Goal: Task Accomplishment & Management: Manage account settings

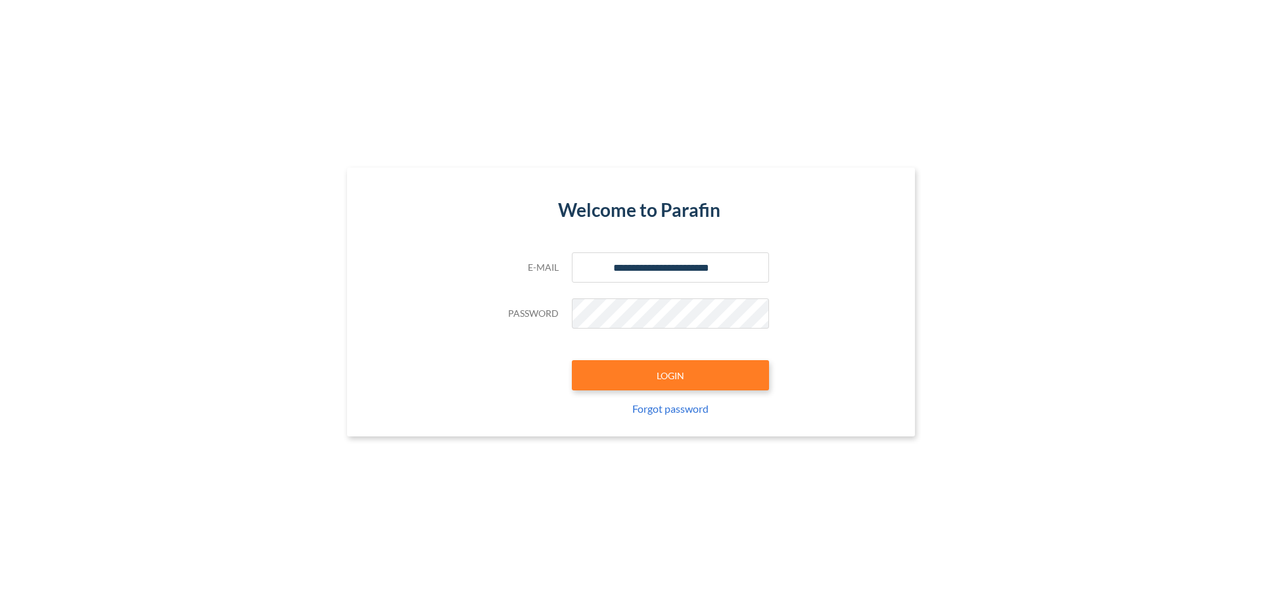
type input "**********"
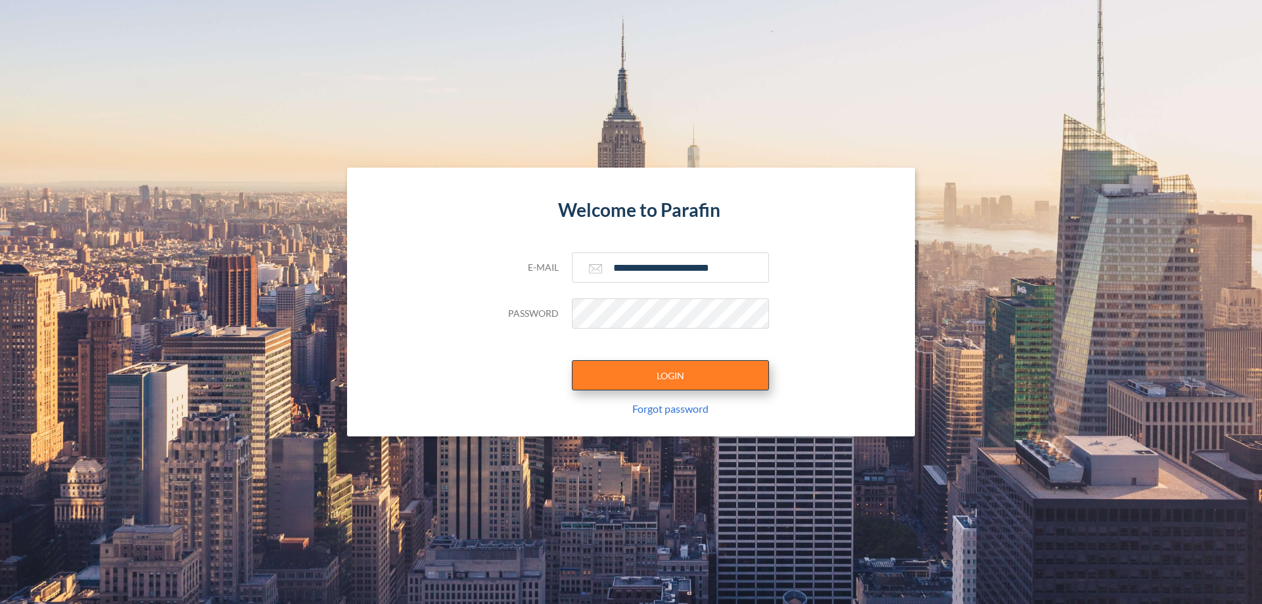
click at [670, 375] on button "LOGIN" at bounding box center [670, 375] width 197 height 30
